Goal: Entertainment & Leisure: Consume media (video, audio)

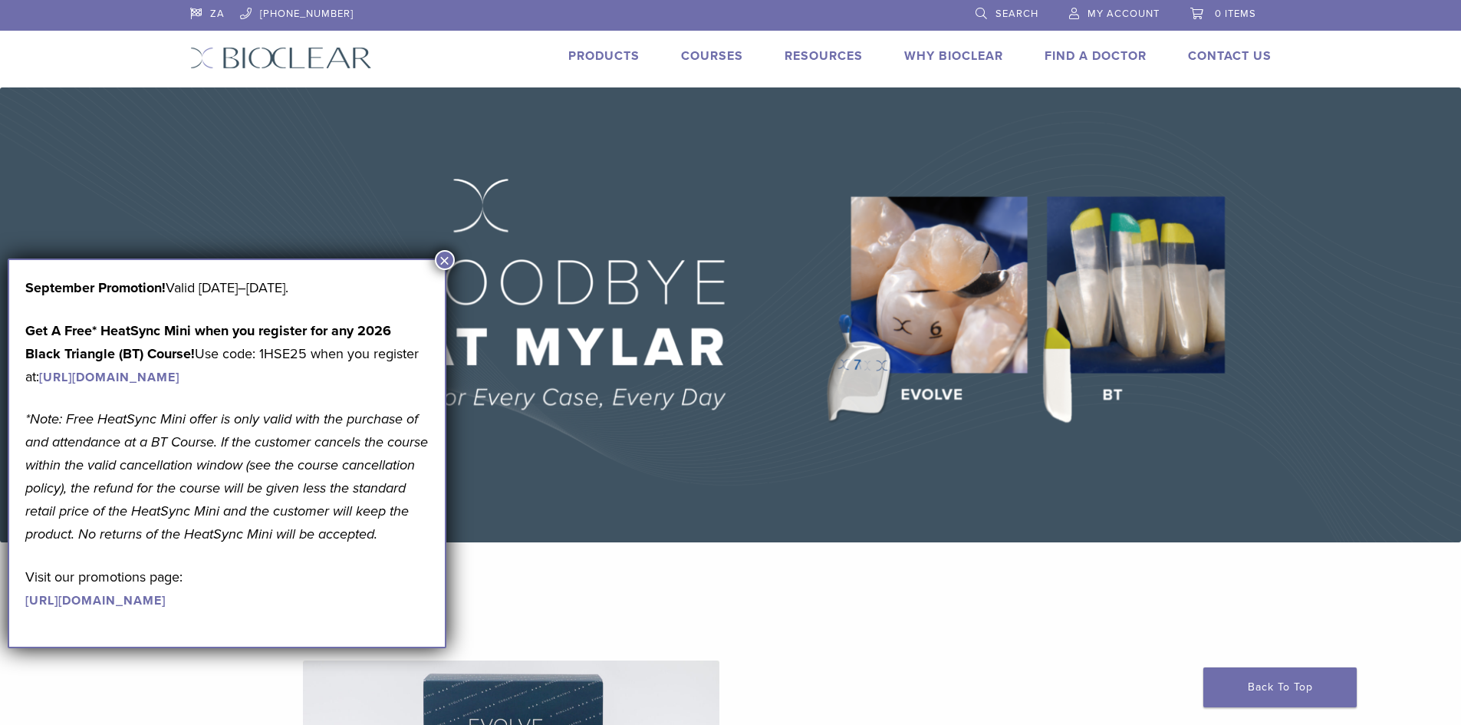
click at [445, 261] on button "×" at bounding box center [445, 260] width 20 height 20
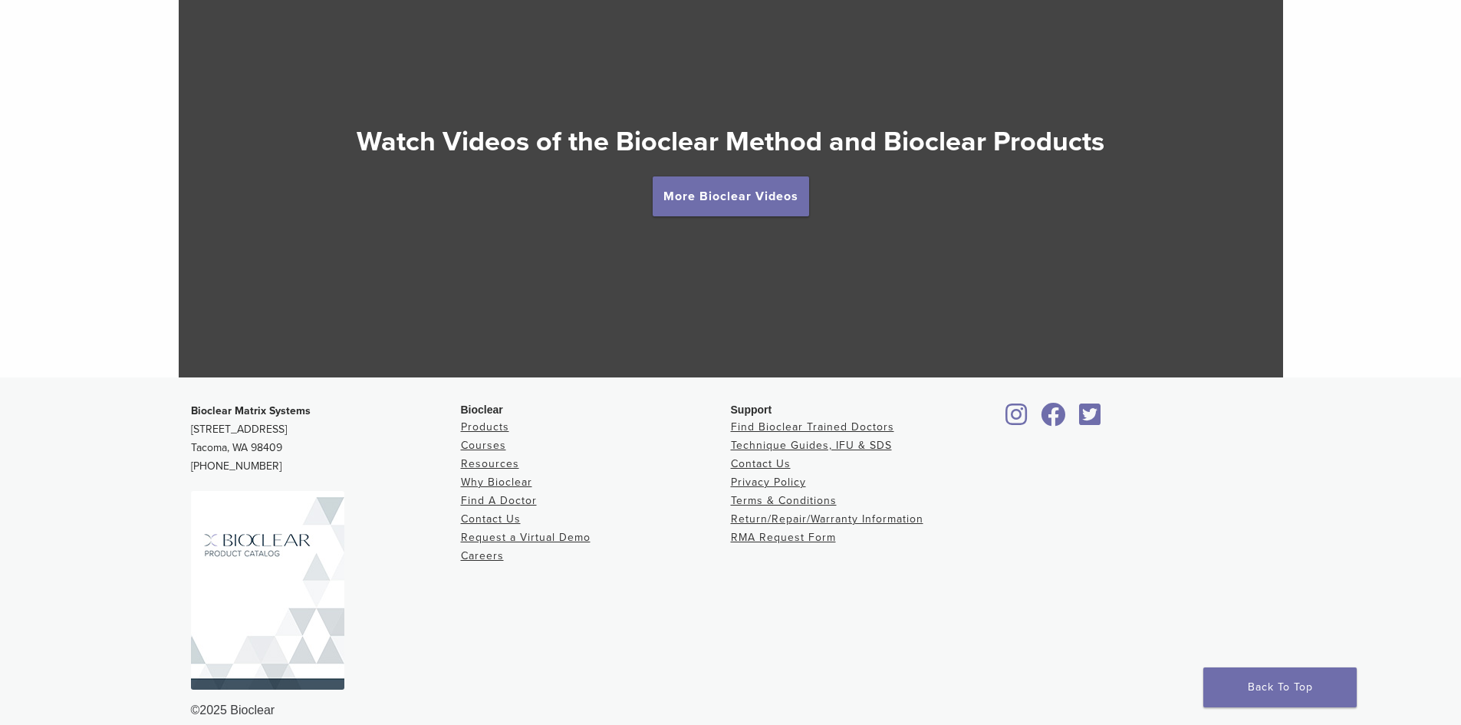
scroll to position [2906, 0]
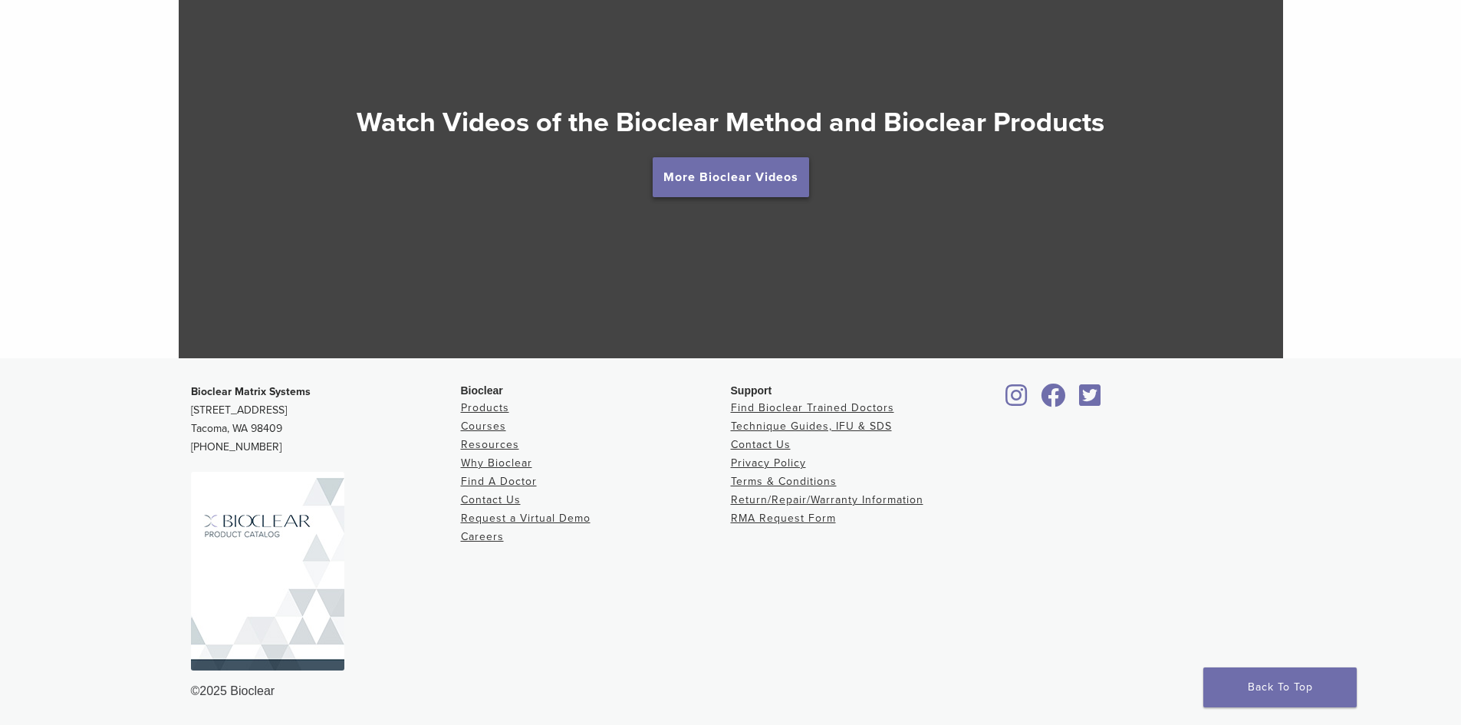
click at [750, 187] on link "More Bioclear Videos" at bounding box center [730, 177] width 156 height 40
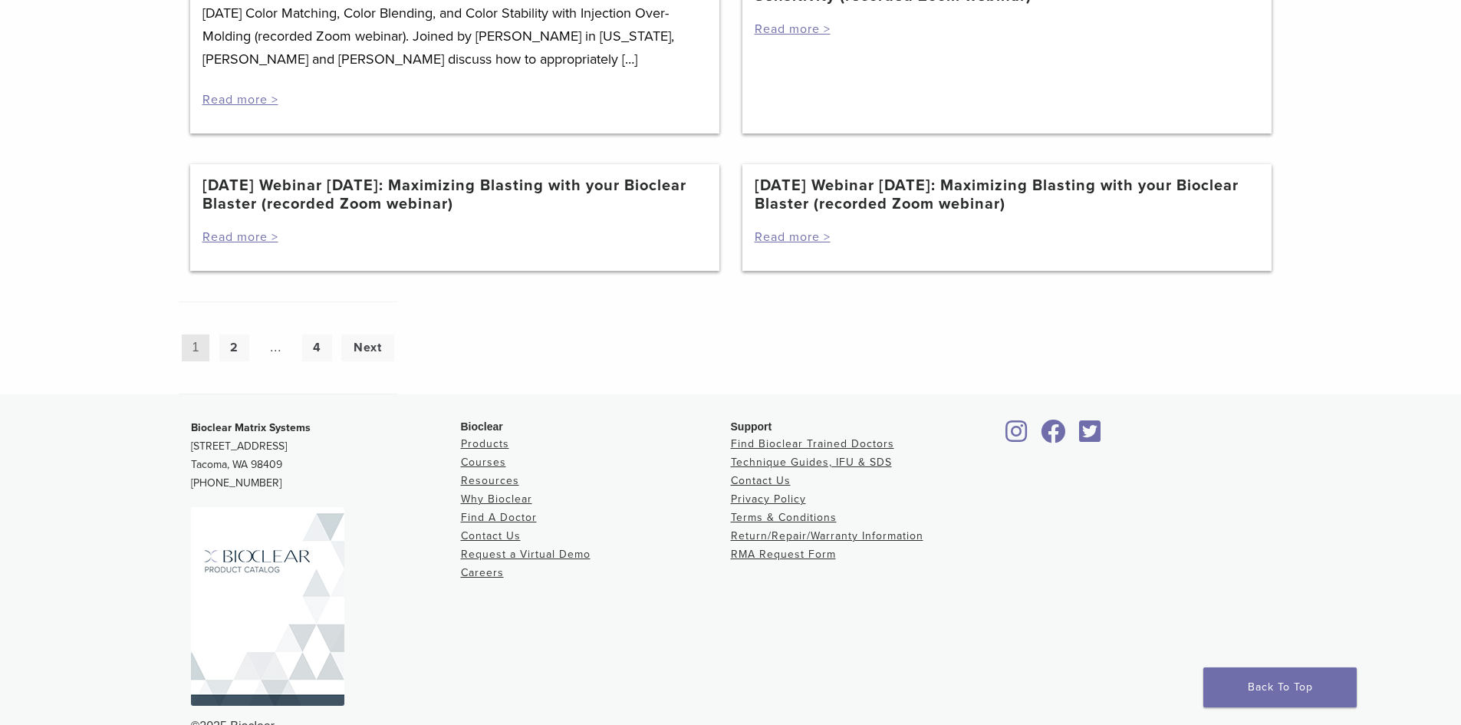
scroll to position [1433, 0]
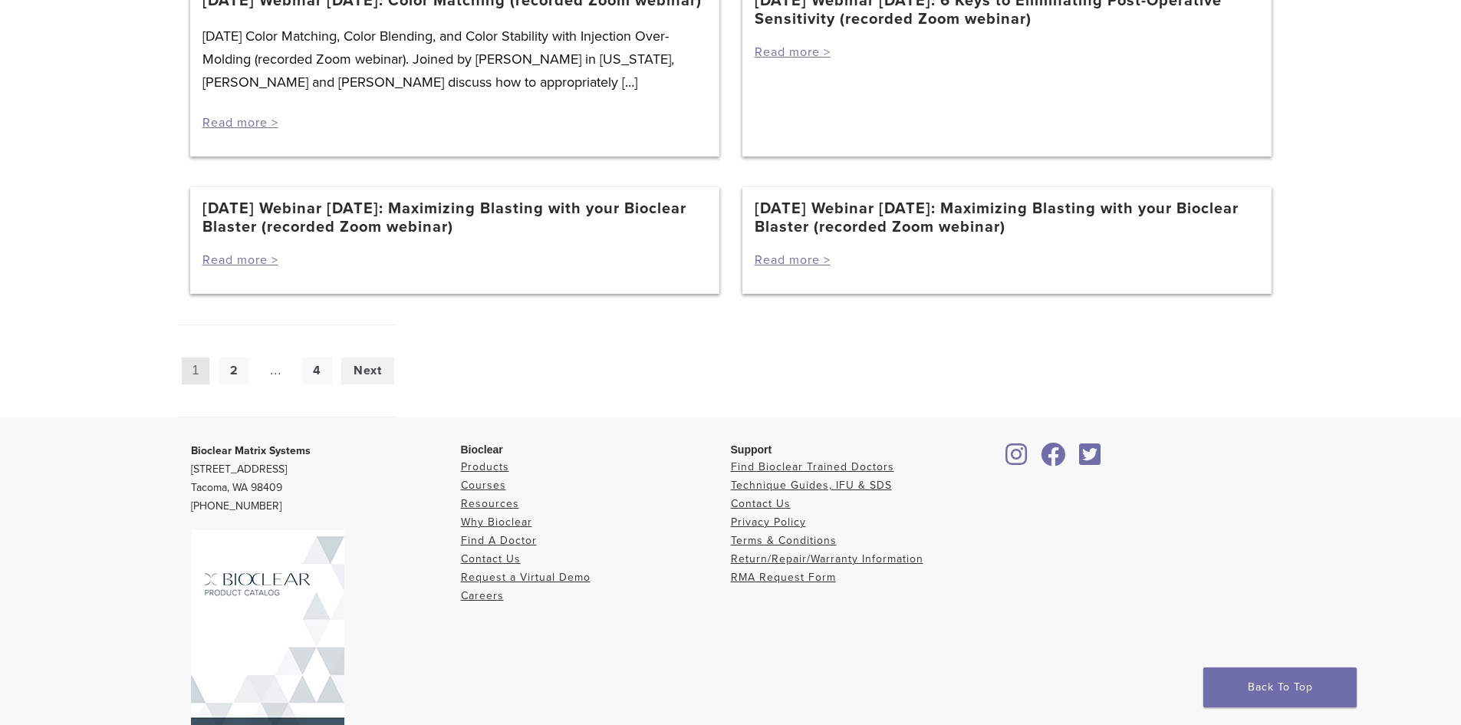
click at [383, 380] on link "Next" at bounding box center [367, 370] width 53 height 27
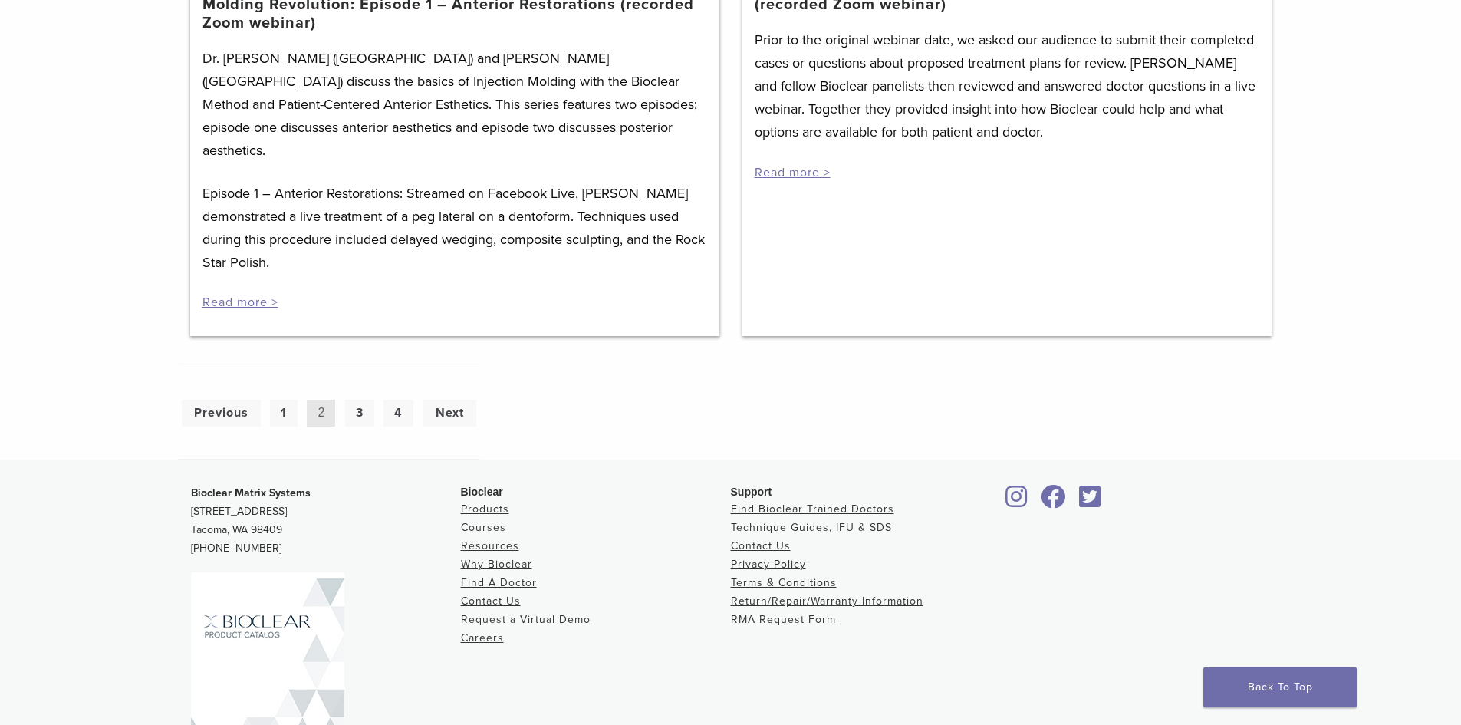
scroll to position [1150, 0]
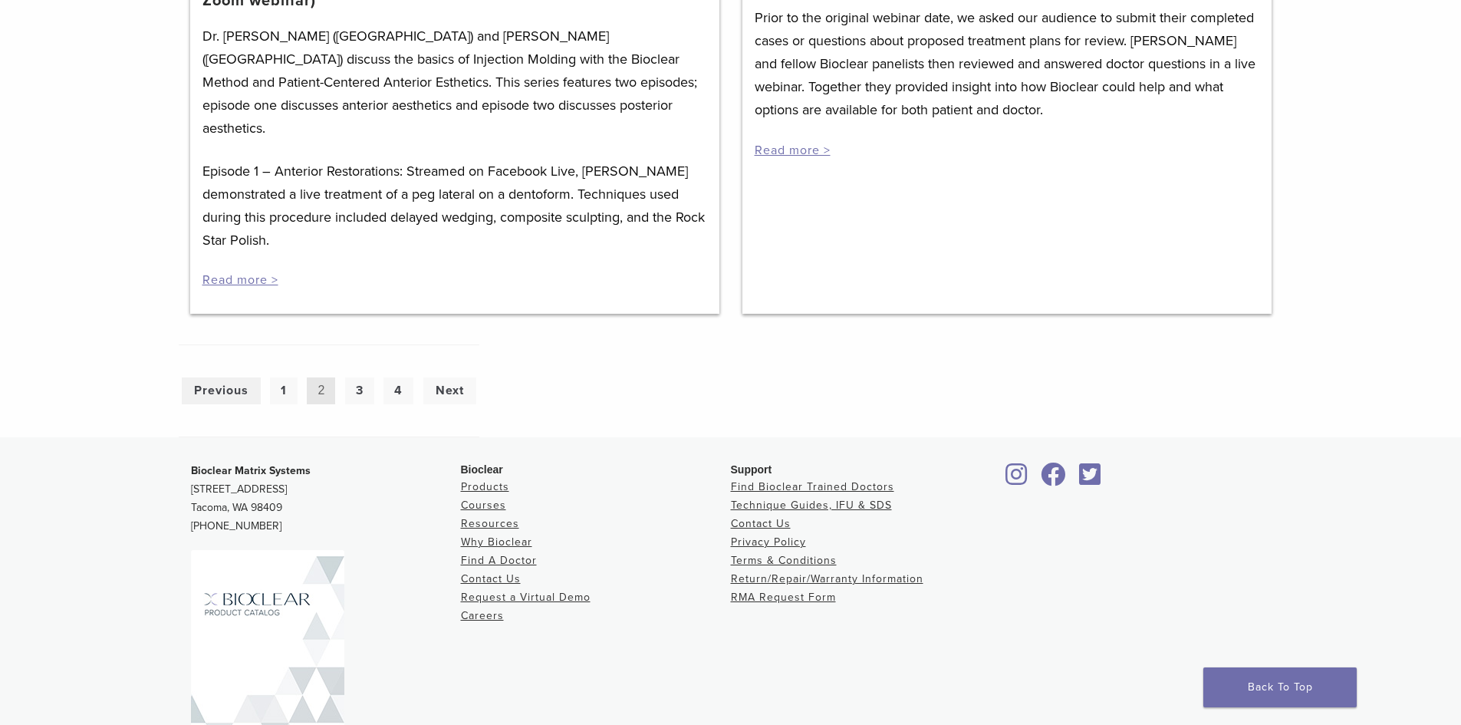
click at [205, 377] on link "Previous" at bounding box center [221, 390] width 79 height 27
